Goal: Task Accomplishment & Management: Use online tool/utility

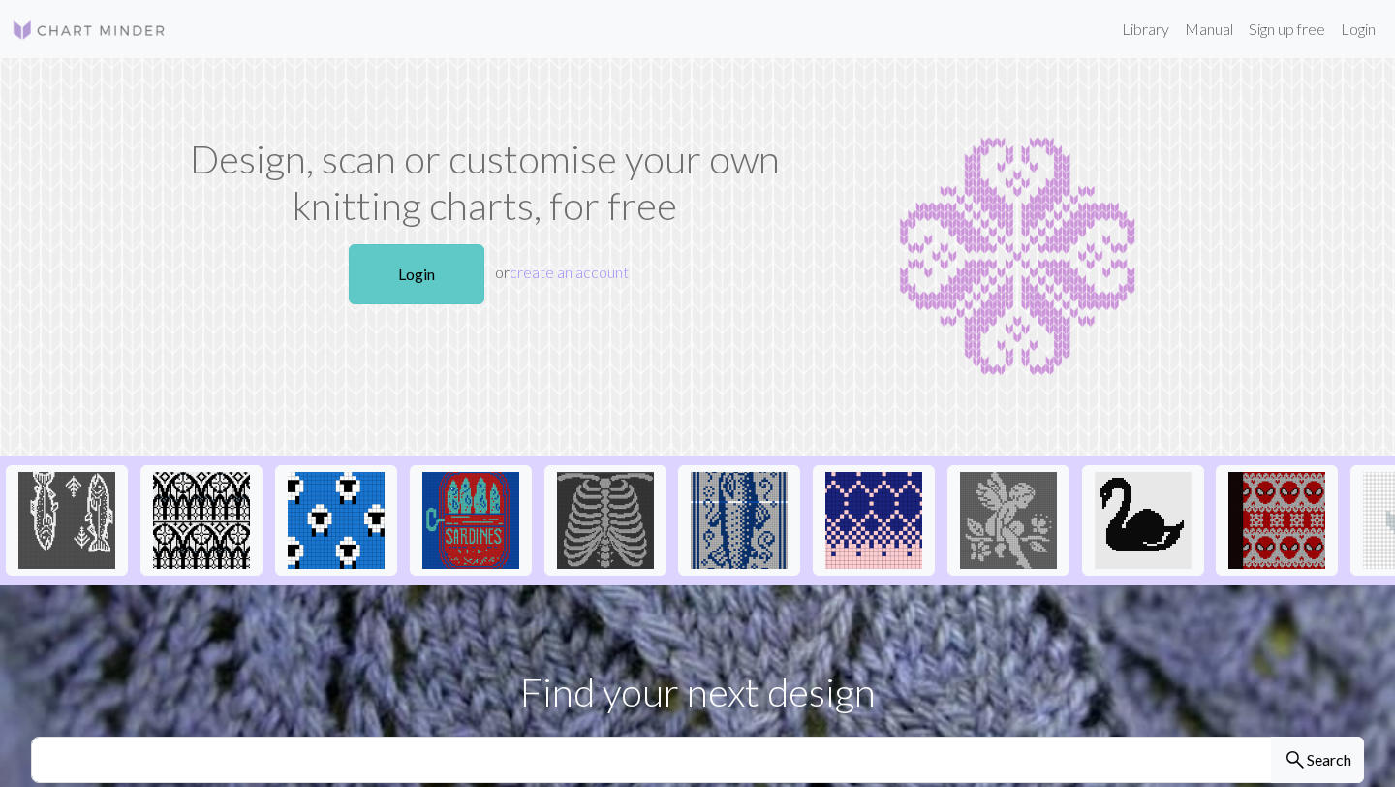
click at [419, 290] on link "Login" at bounding box center [417, 274] width 136 height 60
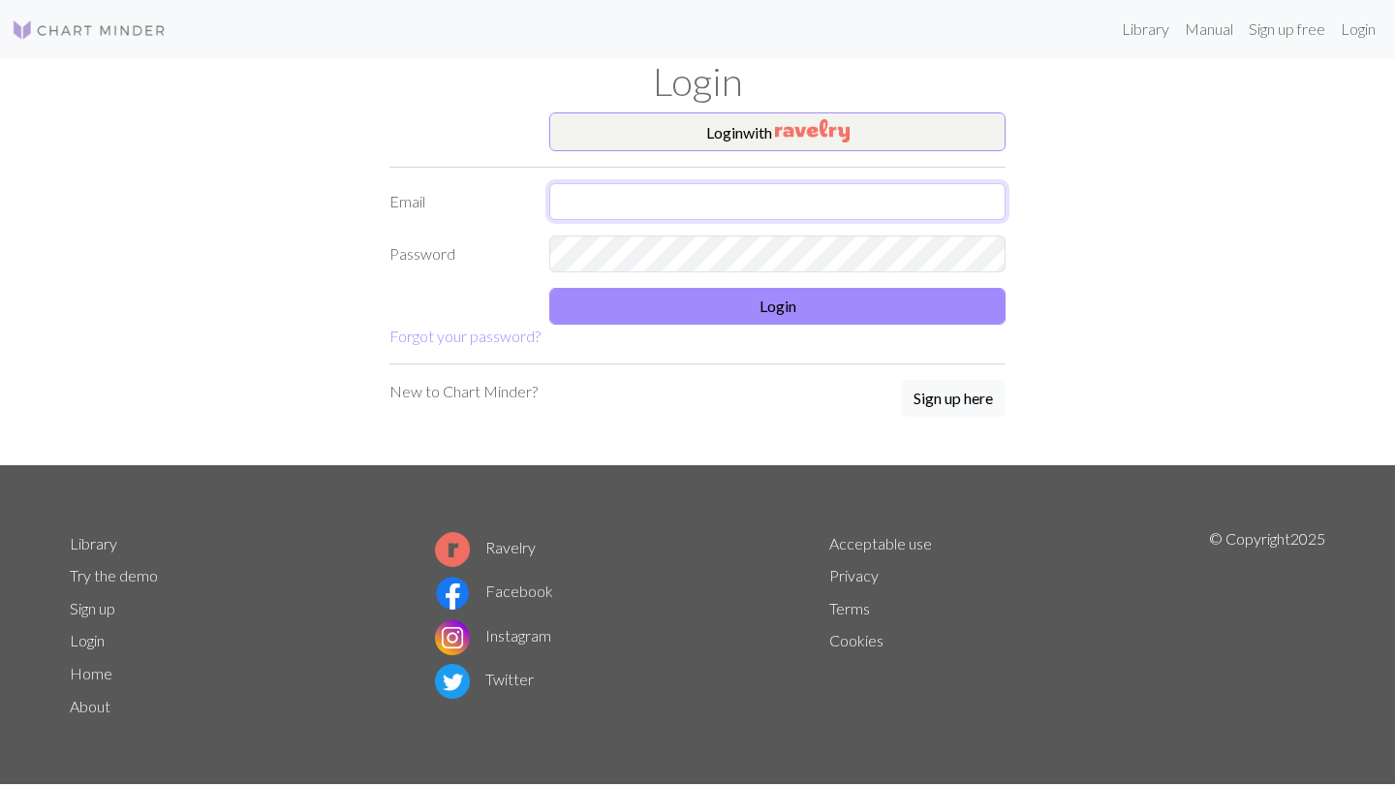
click at [594, 204] on input "text" at bounding box center [777, 201] width 456 height 37
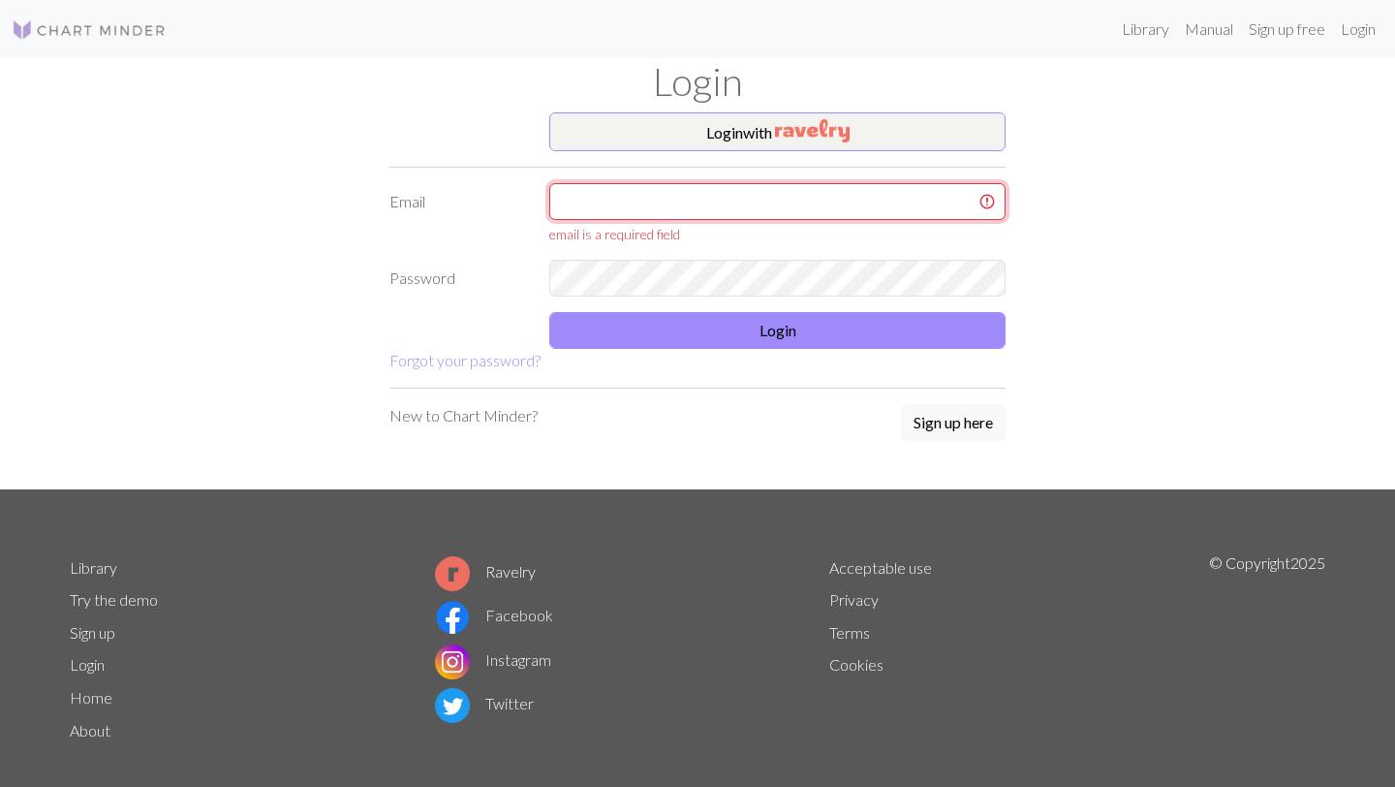
type input "[EMAIL_ADDRESS][DOMAIN_NAME]"
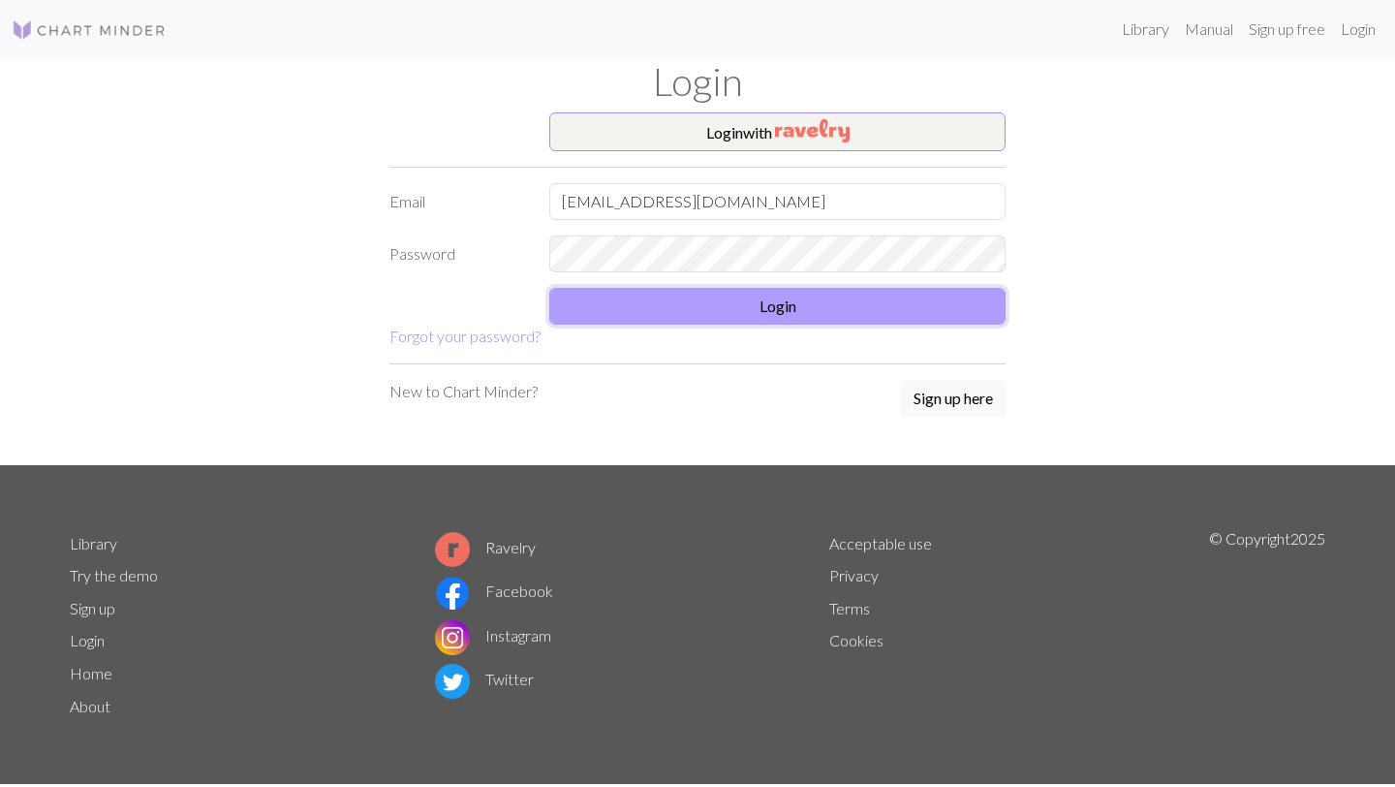
click at [680, 308] on button "Login" at bounding box center [777, 306] width 456 height 37
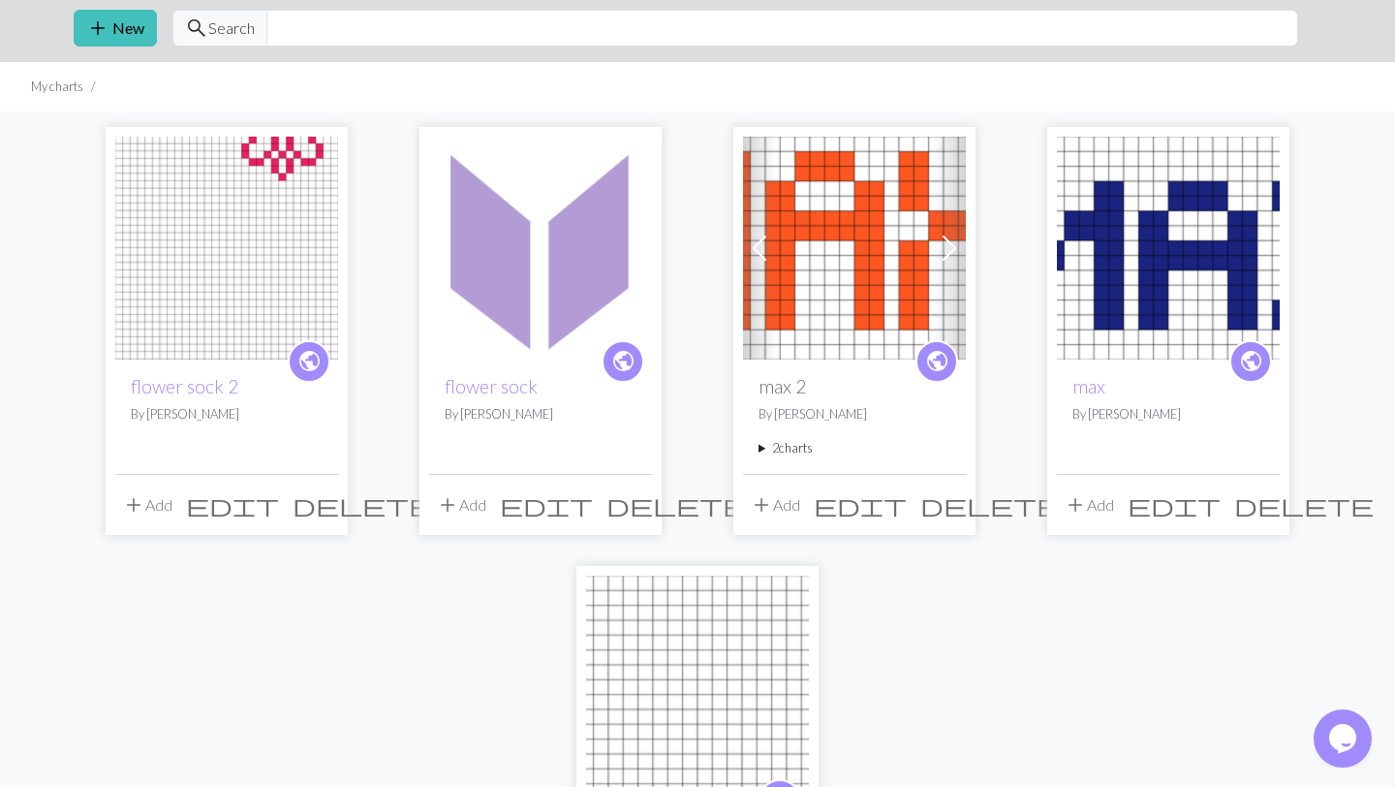
scroll to position [67, 0]
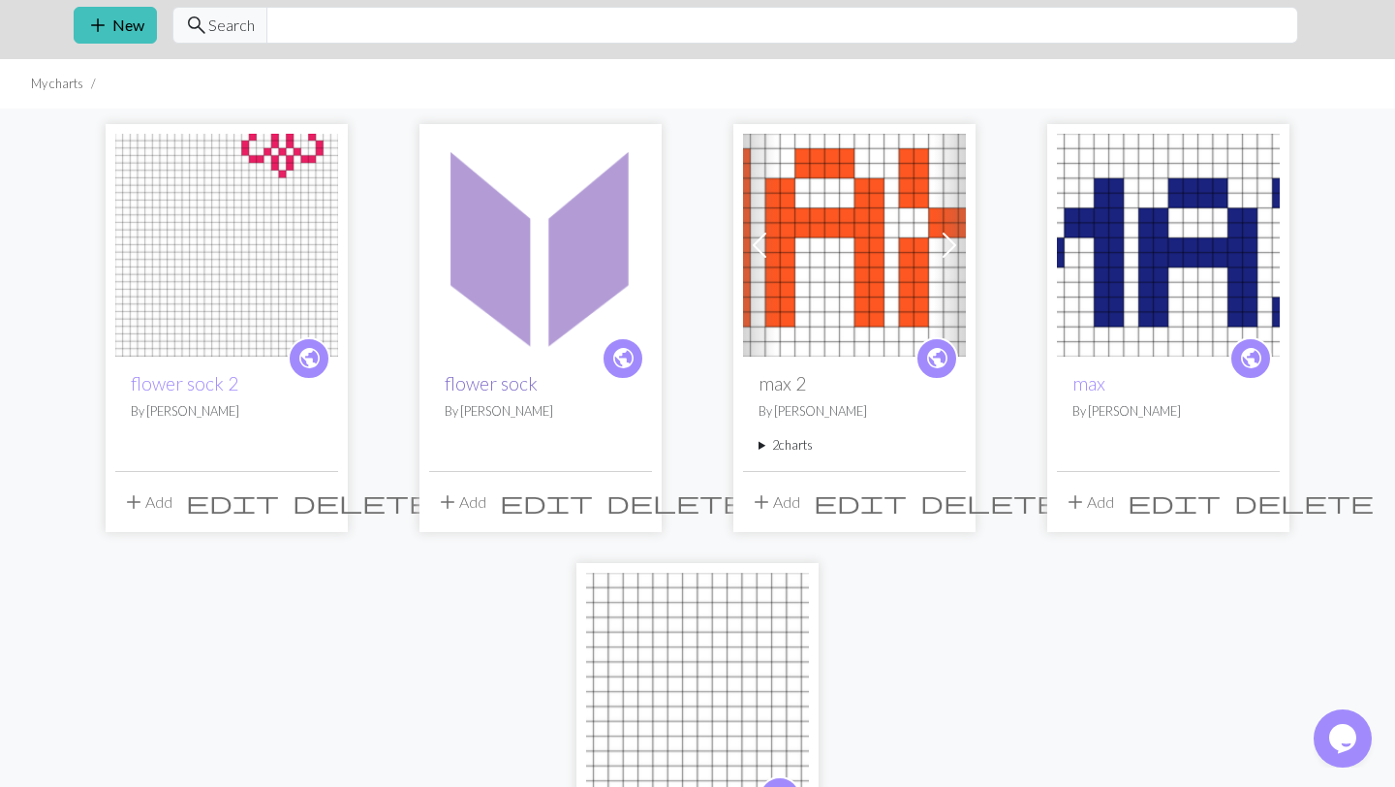
click at [501, 381] on link "flower sock" at bounding box center [491, 383] width 93 height 22
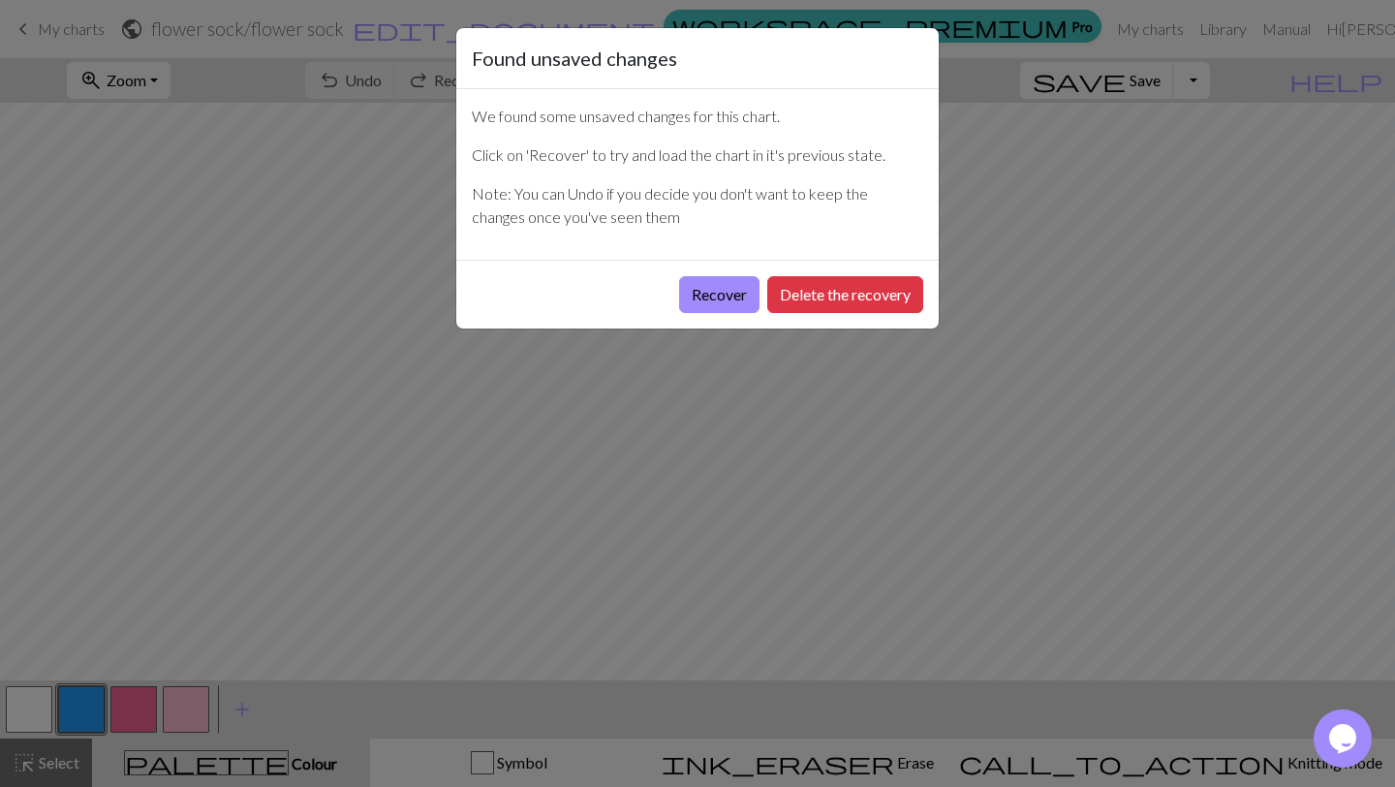
click at [988, 315] on div "Found unsaved changes We found some unsaved changes for this chart. Click on 'R…" at bounding box center [697, 393] width 1395 height 787
click at [841, 293] on button "Delete the recovery" at bounding box center [845, 294] width 156 height 37
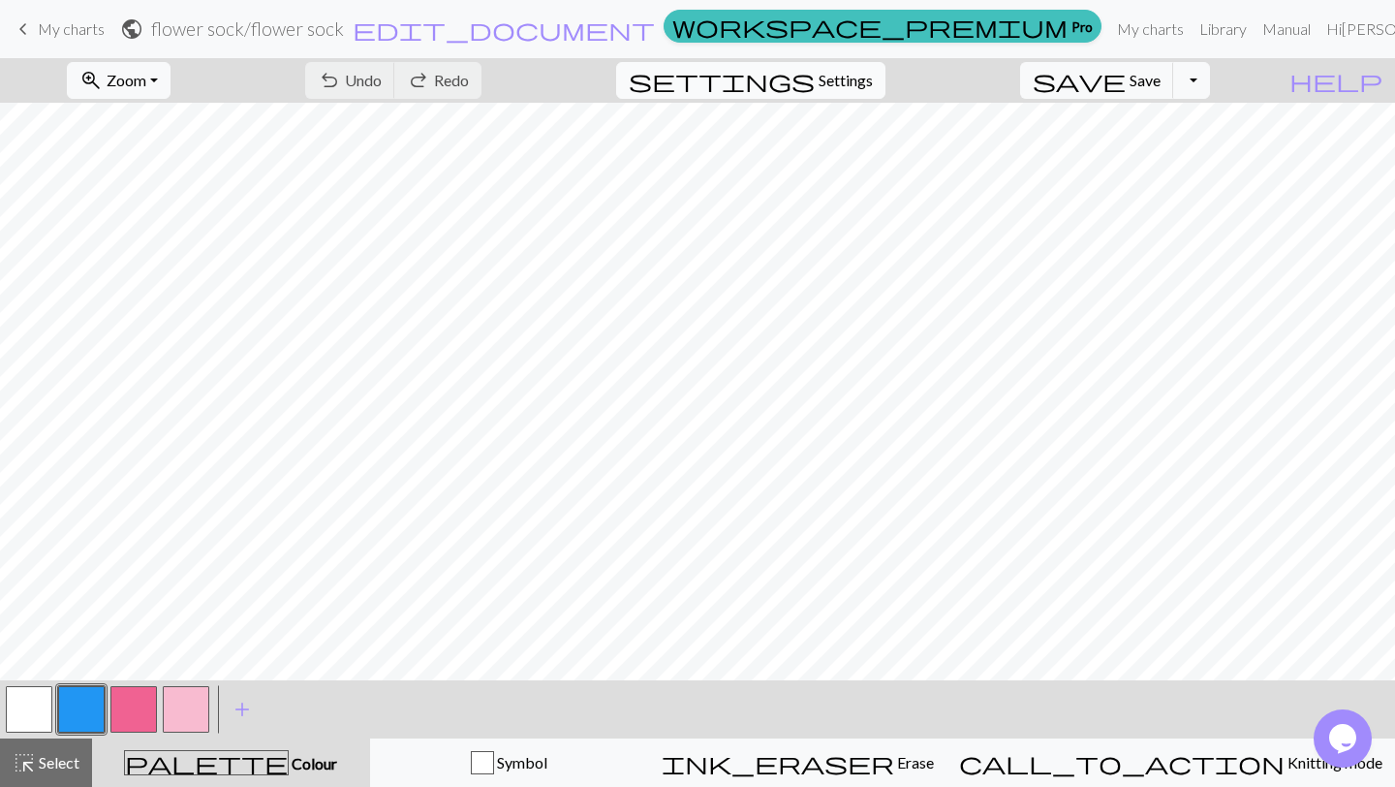
click at [885, 91] on button "settings Settings" at bounding box center [750, 80] width 269 height 37
select select "aran"
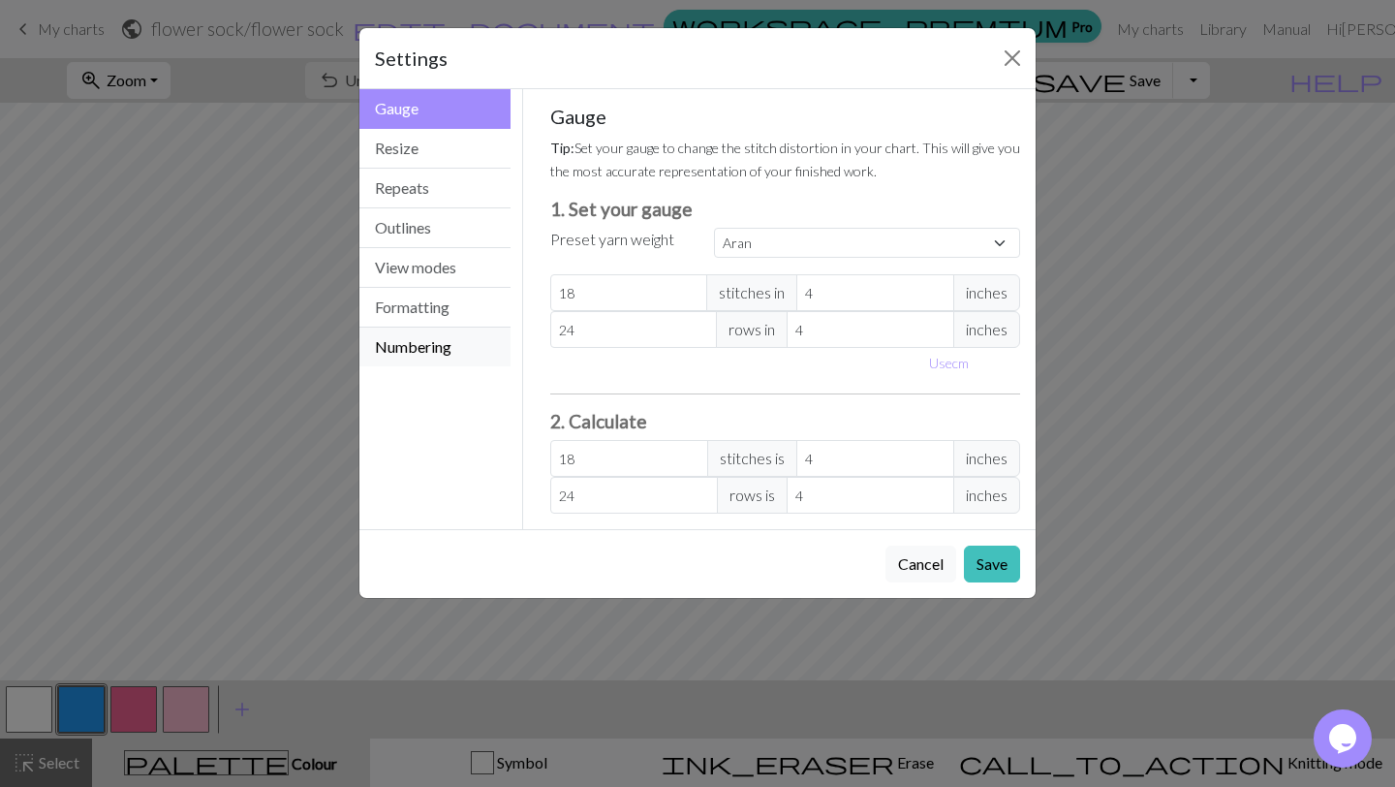
click at [469, 360] on button "Numbering" at bounding box center [434, 346] width 151 height 39
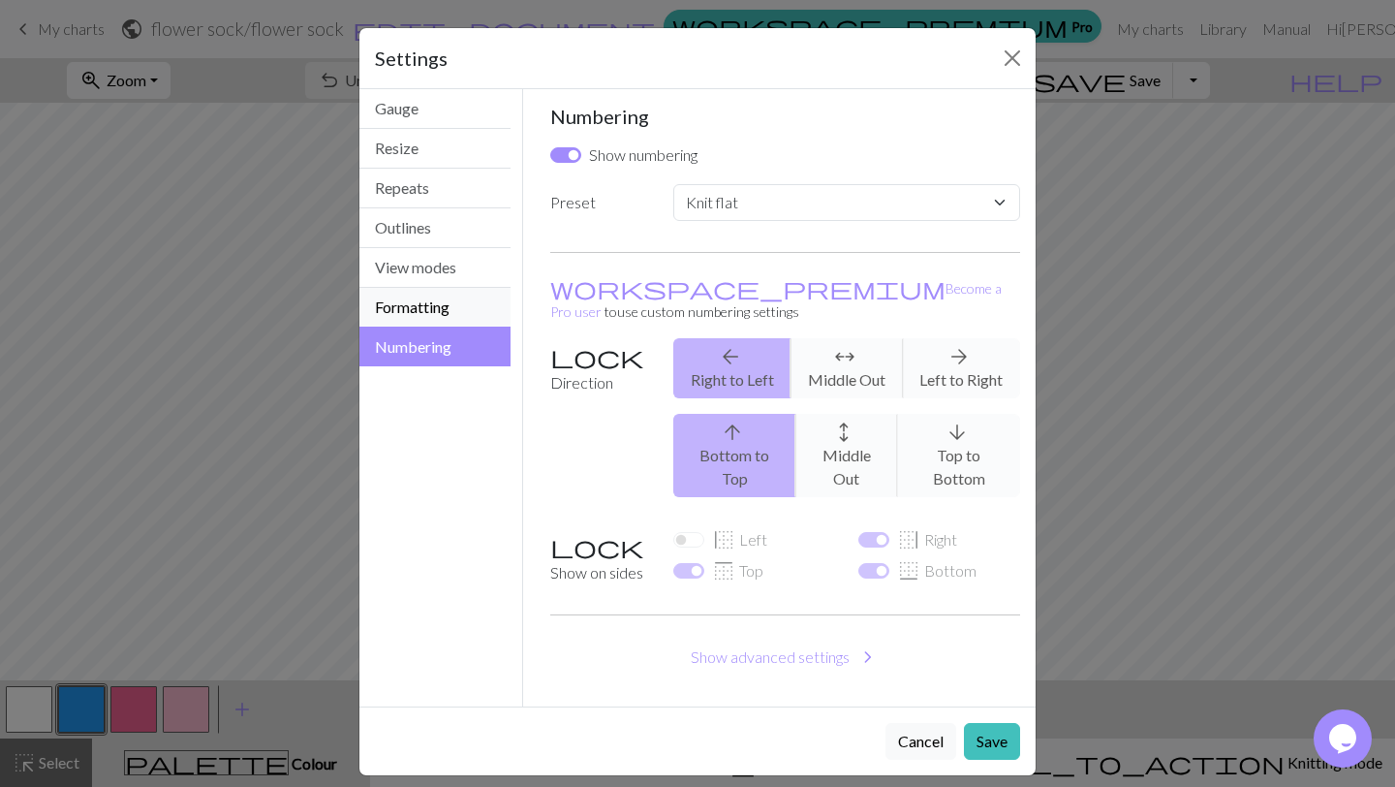
click at [419, 318] on button "Formatting" at bounding box center [434, 308] width 151 height 40
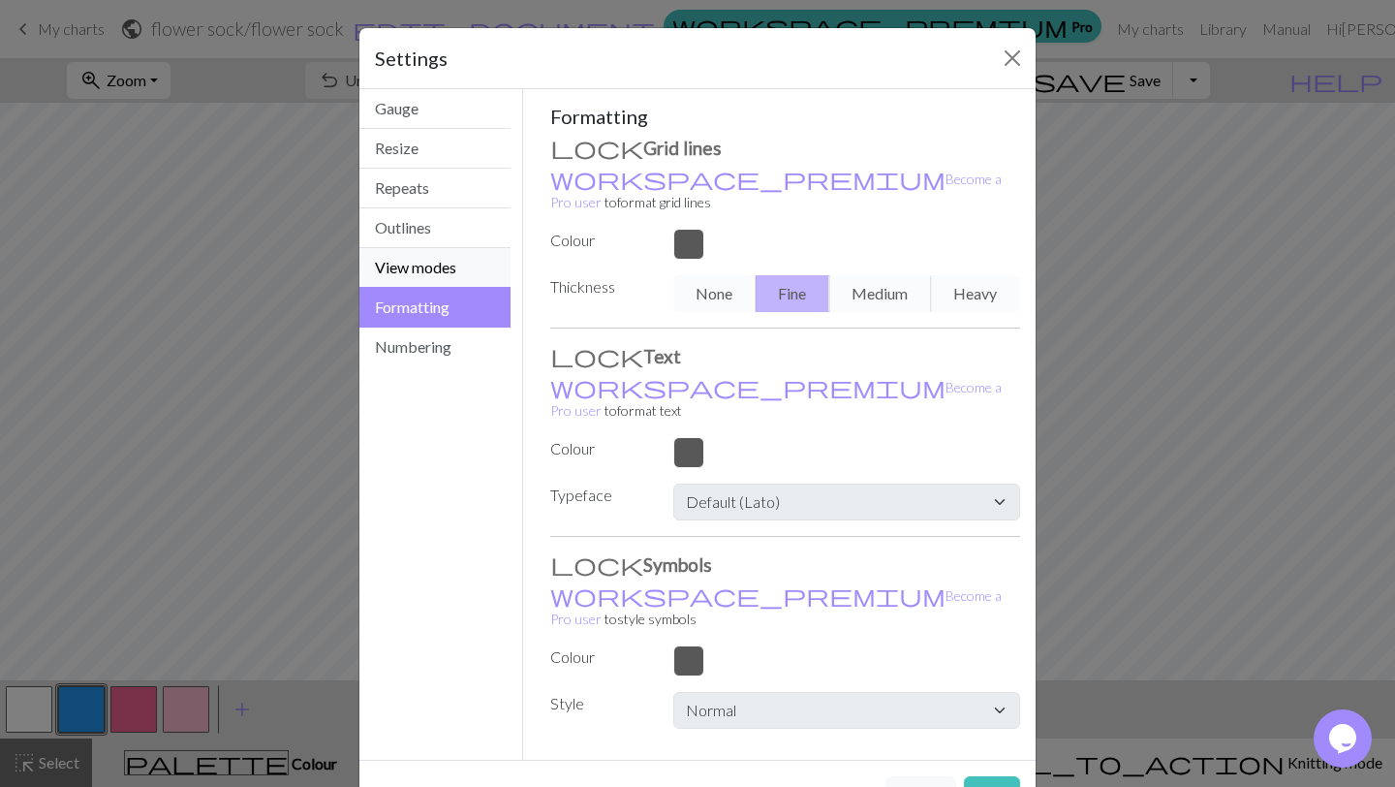
click at [419, 257] on button "View modes" at bounding box center [434, 268] width 151 height 40
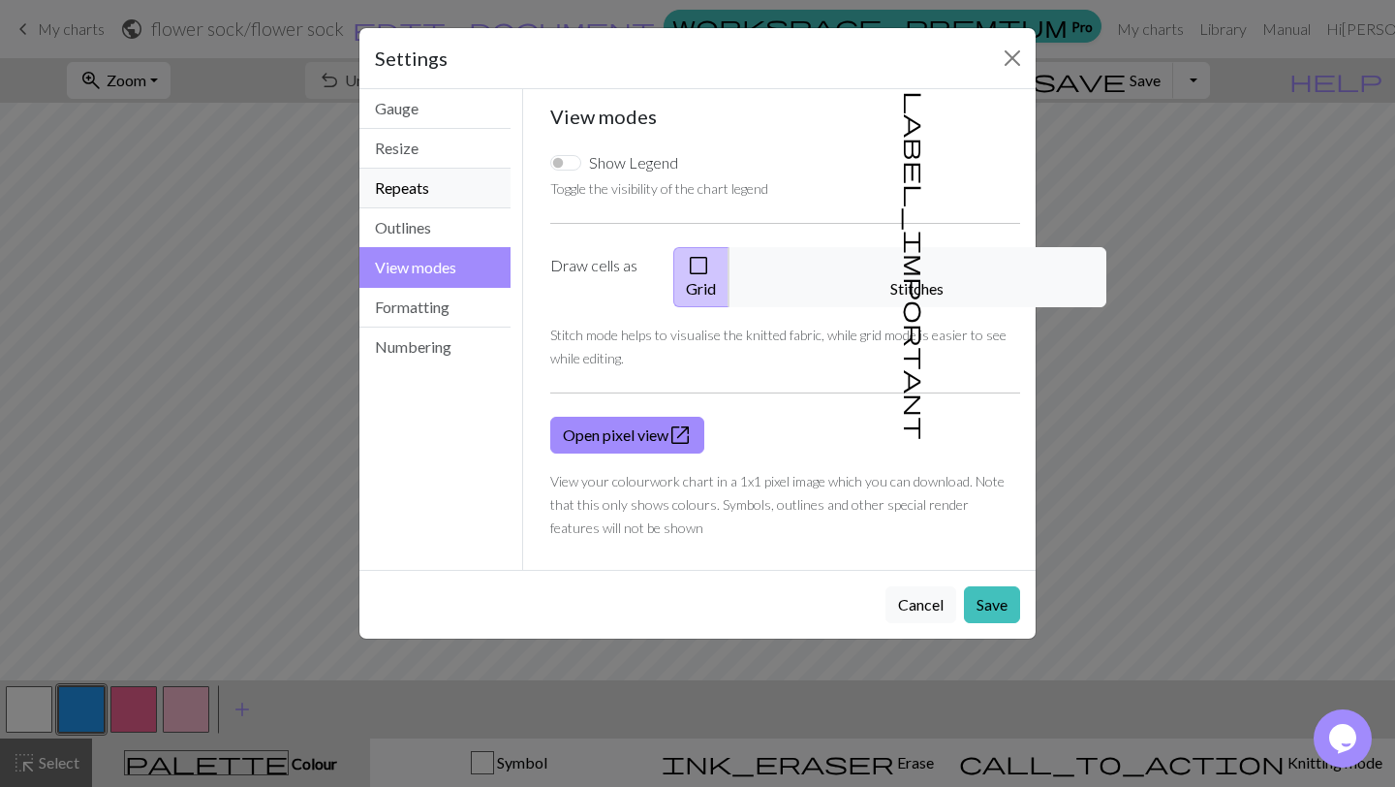
click at [419, 205] on button "Repeats" at bounding box center [434, 189] width 151 height 40
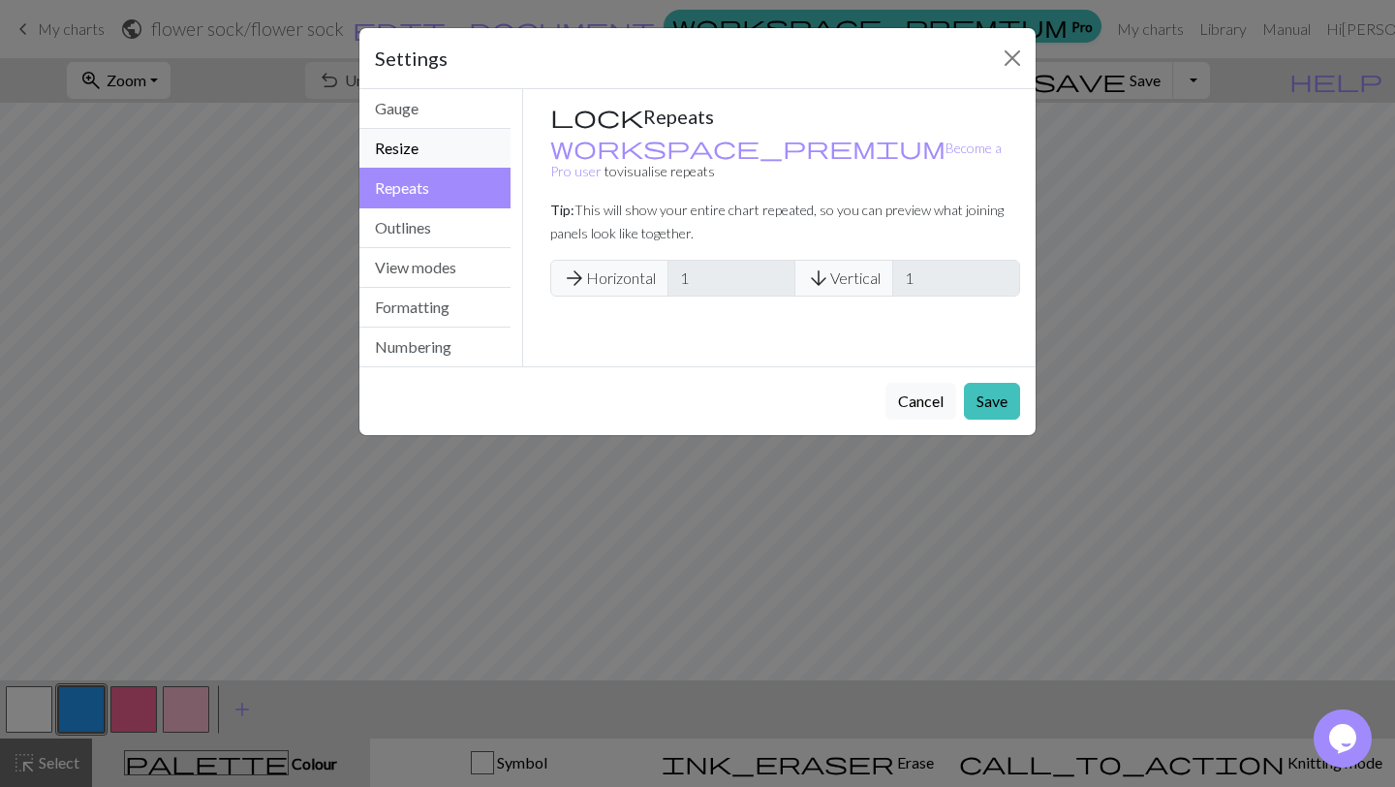
click at [436, 129] on button "Resize" at bounding box center [434, 149] width 151 height 40
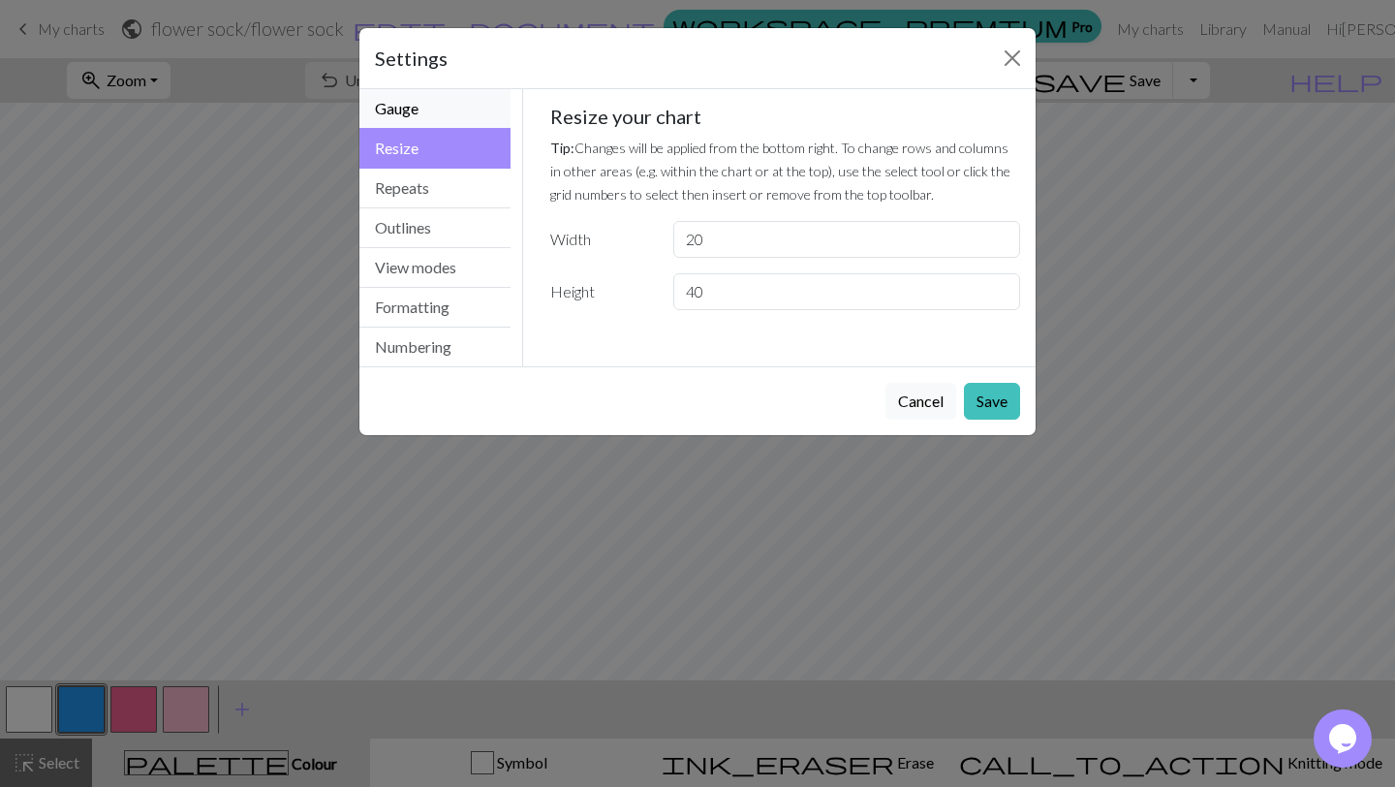
click at [441, 116] on button "Gauge" at bounding box center [434, 109] width 151 height 40
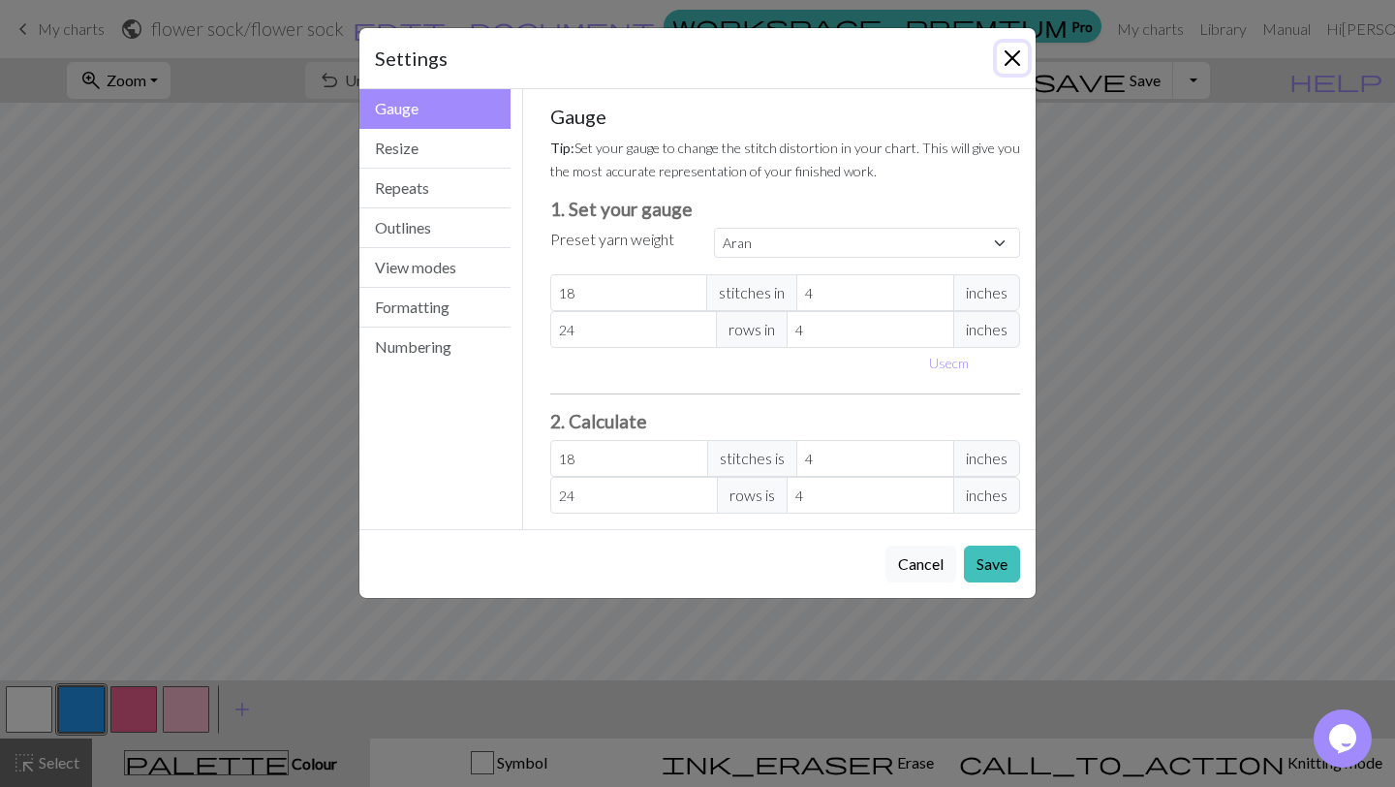
click at [1008, 55] on button "Close" at bounding box center [1012, 58] width 31 height 31
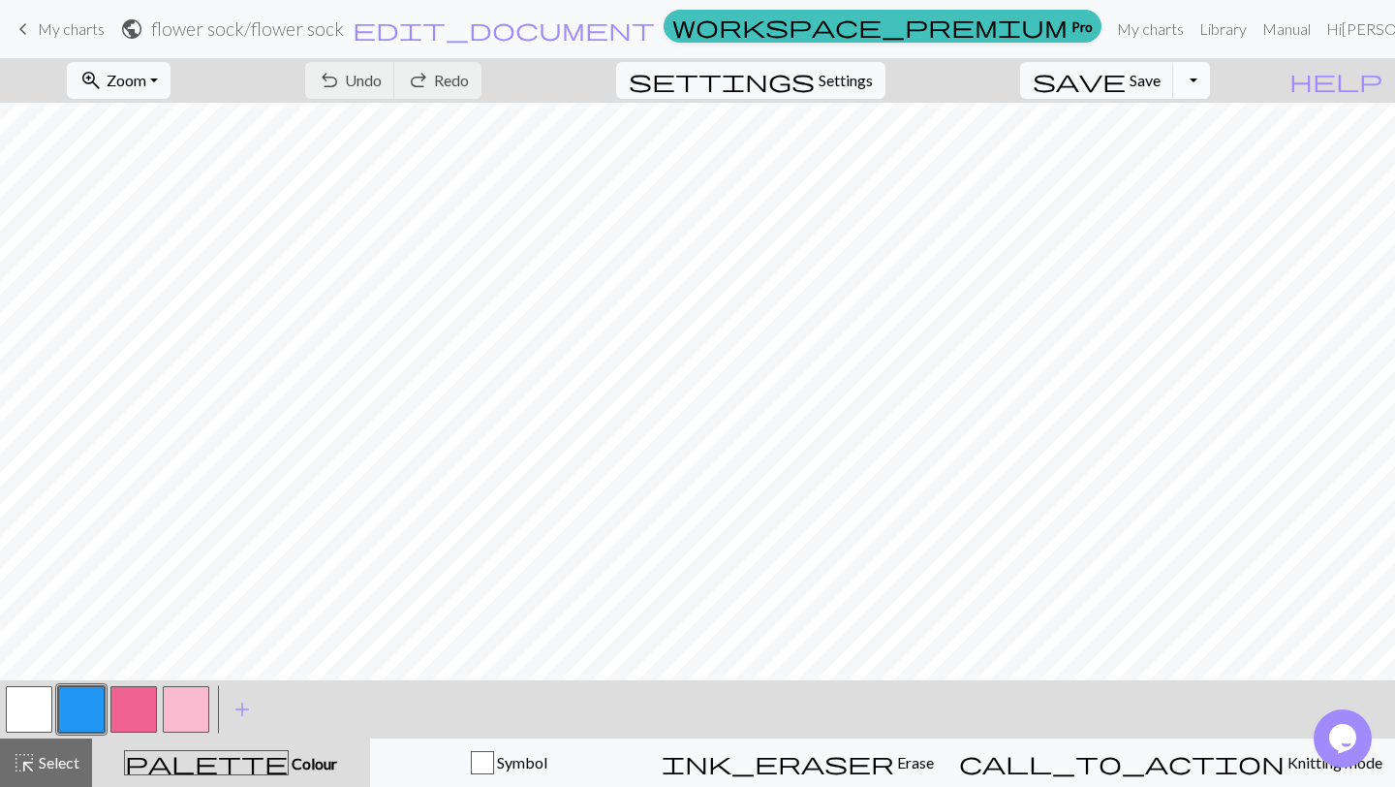
click at [1207, 79] on button "Toggle Dropdown" at bounding box center [1191, 80] width 37 height 37
click at [1210, 78] on button "Toggle Dropdown" at bounding box center [1191, 80] width 37 height 37
click at [1369, 34] on link "Hi [PERSON_NAME]" at bounding box center [1403, 29] width 170 height 39
click at [1367, 29] on link "Hi [PERSON_NAME]" at bounding box center [1403, 29] width 170 height 39
click at [1366, 74] on span "help" at bounding box center [1335, 80] width 93 height 27
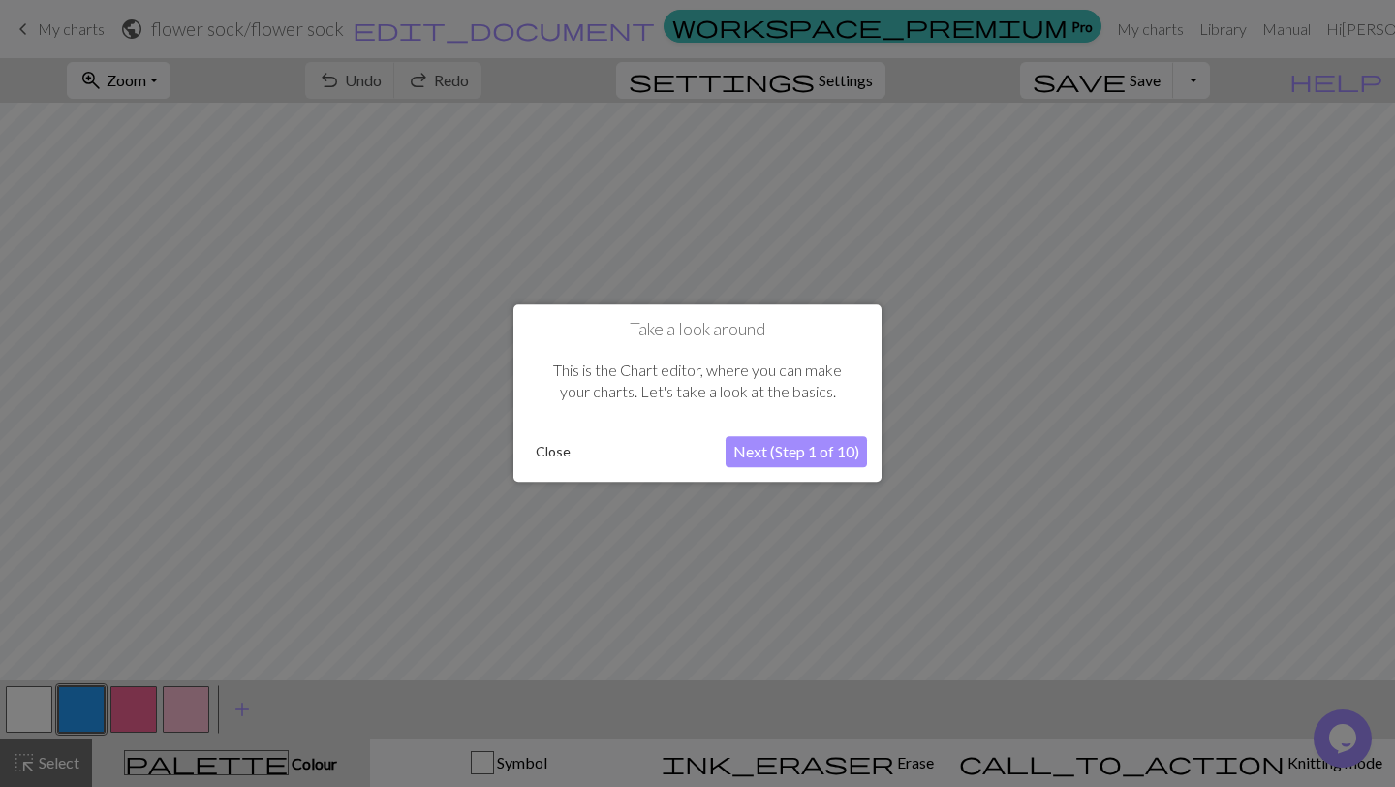
click at [533, 456] on button "Close" at bounding box center [553, 452] width 50 height 29
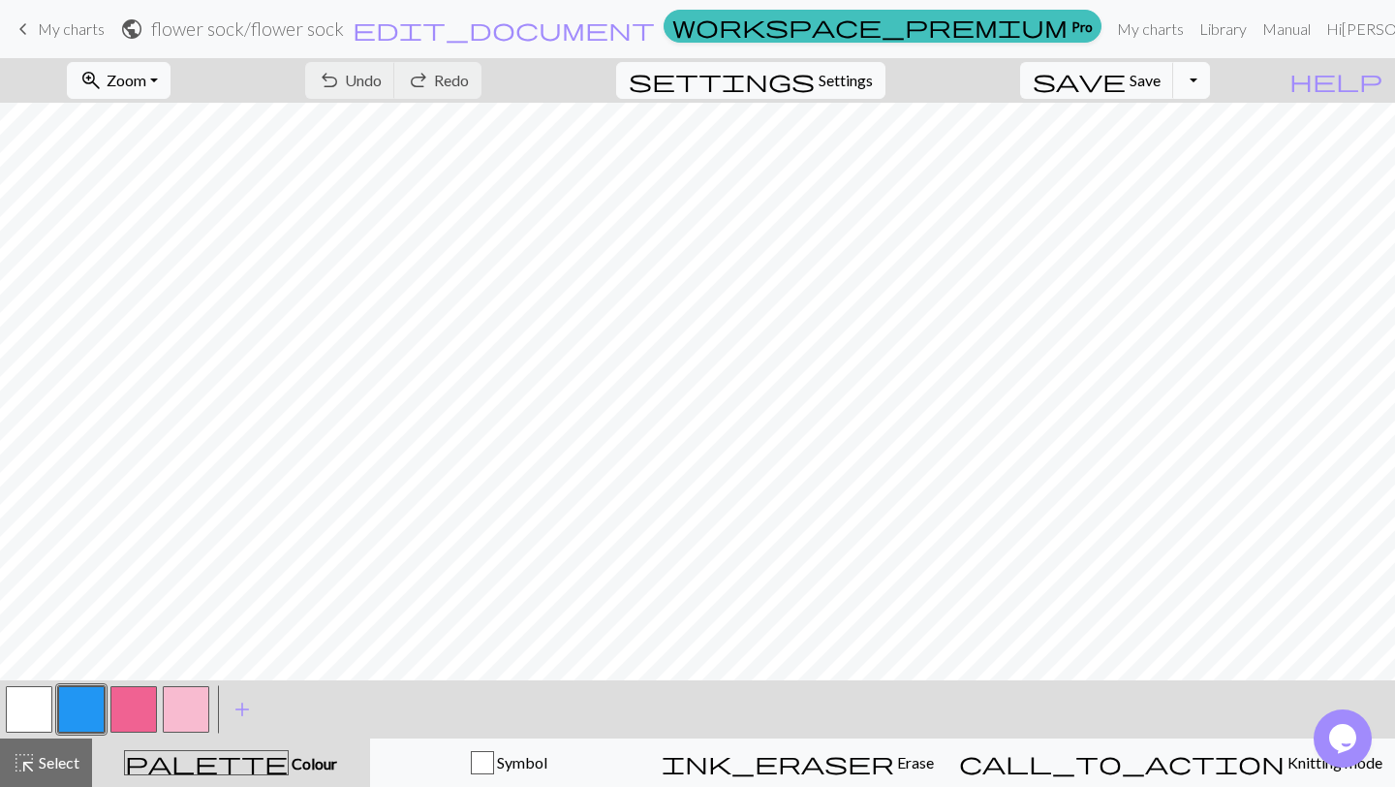
click at [1210, 74] on button "Toggle Dropdown" at bounding box center [1191, 80] width 37 height 37
click at [1152, 164] on button "save_alt Download" at bounding box center [1049, 154] width 320 height 31
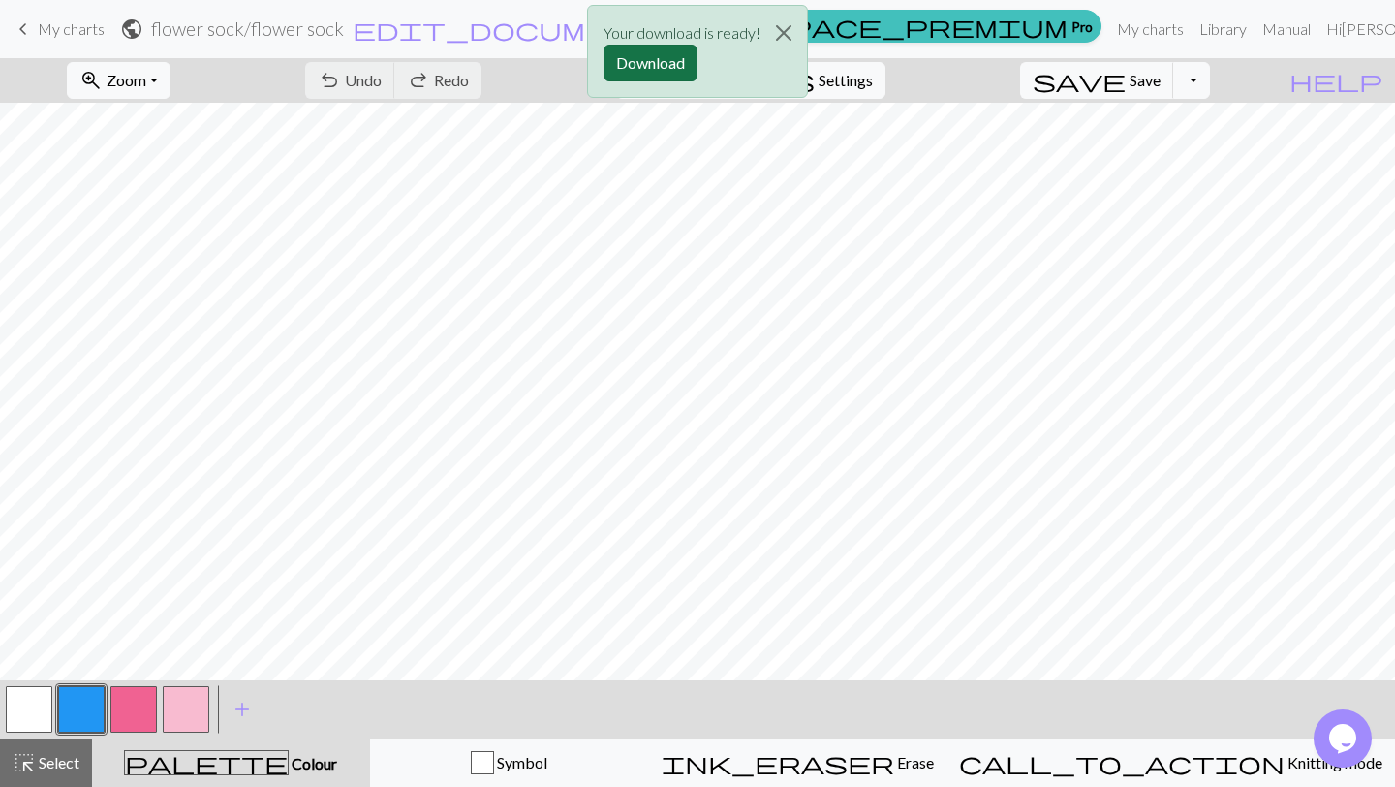
click at [668, 68] on button "Download" at bounding box center [650, 63] width 94 height 37
